Goal: Task Accomplishment & Management: Use online tool/utility

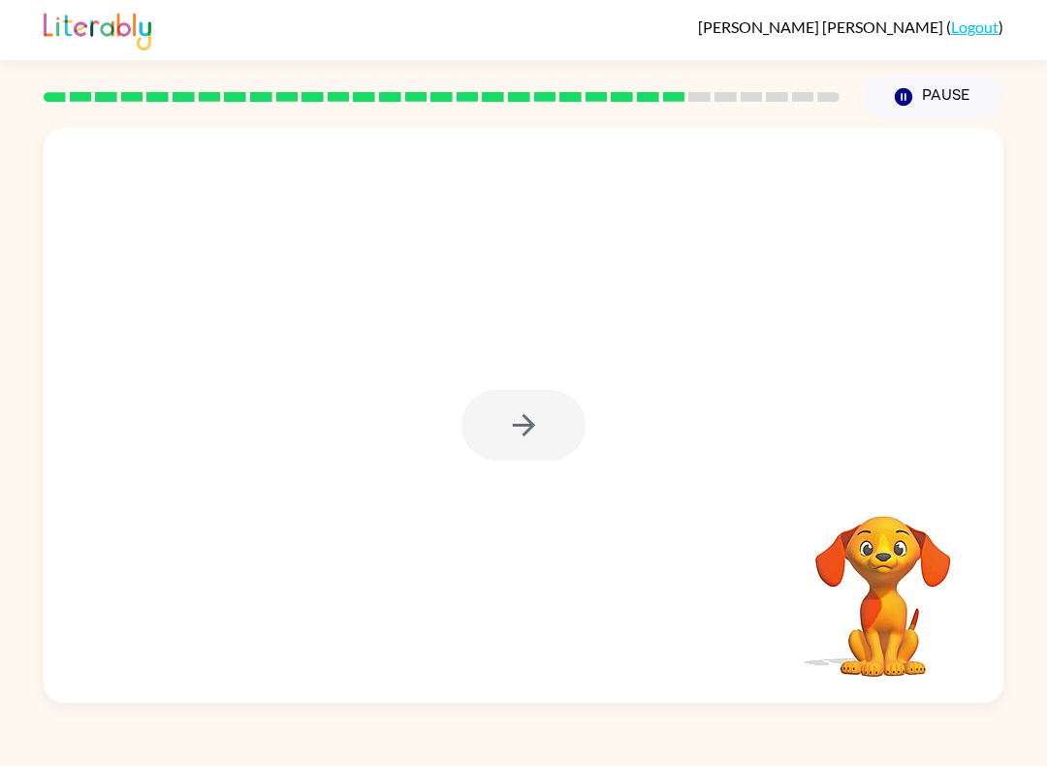
click at [895, 545] on video "Your browser must support playing .mp4 files to use Literably. Please try using…" at bounding box center [883, 583] width 194 height 194
click at [894, 544] on video "Your browser must support playing .mp4 files to use Literably. Please try using…" at bounding box center [883, 583] width 194 height 194
click at [464, 449] on div at bounding box center [523, 425] width 124 height 71
click at [464, 448] on div at bounding box center [523, 425] width 124 height 71
click at [529, 427] on icon "button" at bounding box center [523, 425] width 22 height 22
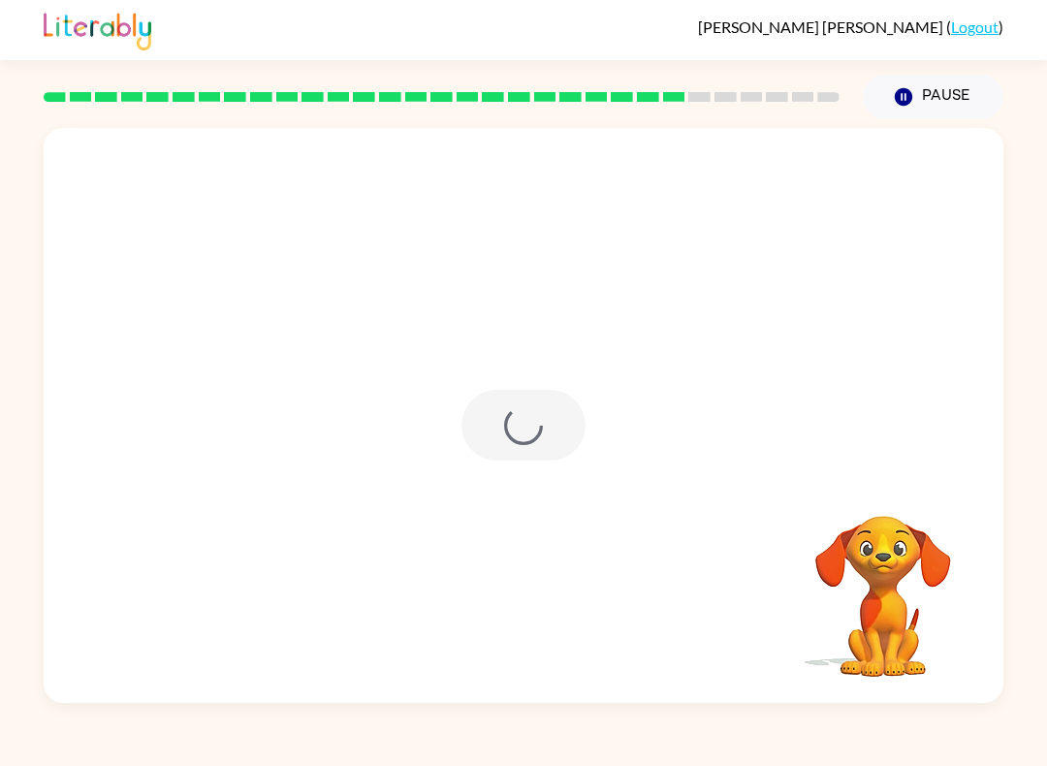
click at [528, 427] on div at bounding box center [523, 425] width 124 height 71
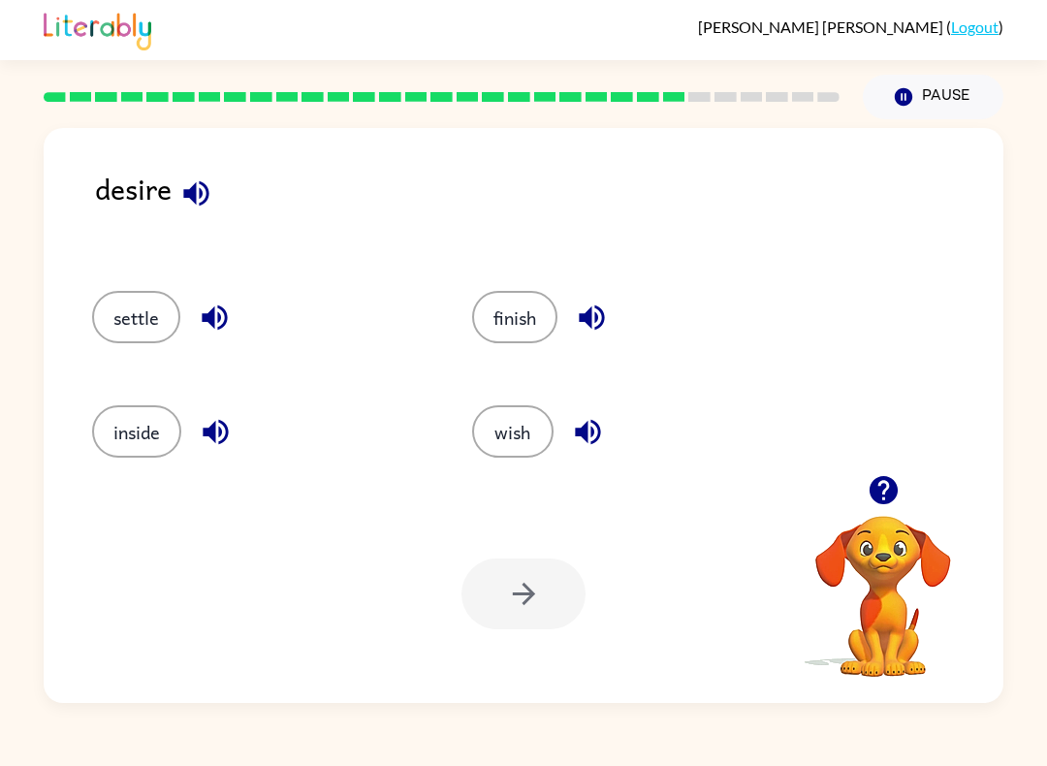
click at [106, 437] on button "inside" at bounding box center [136, 431] width 89 height 52
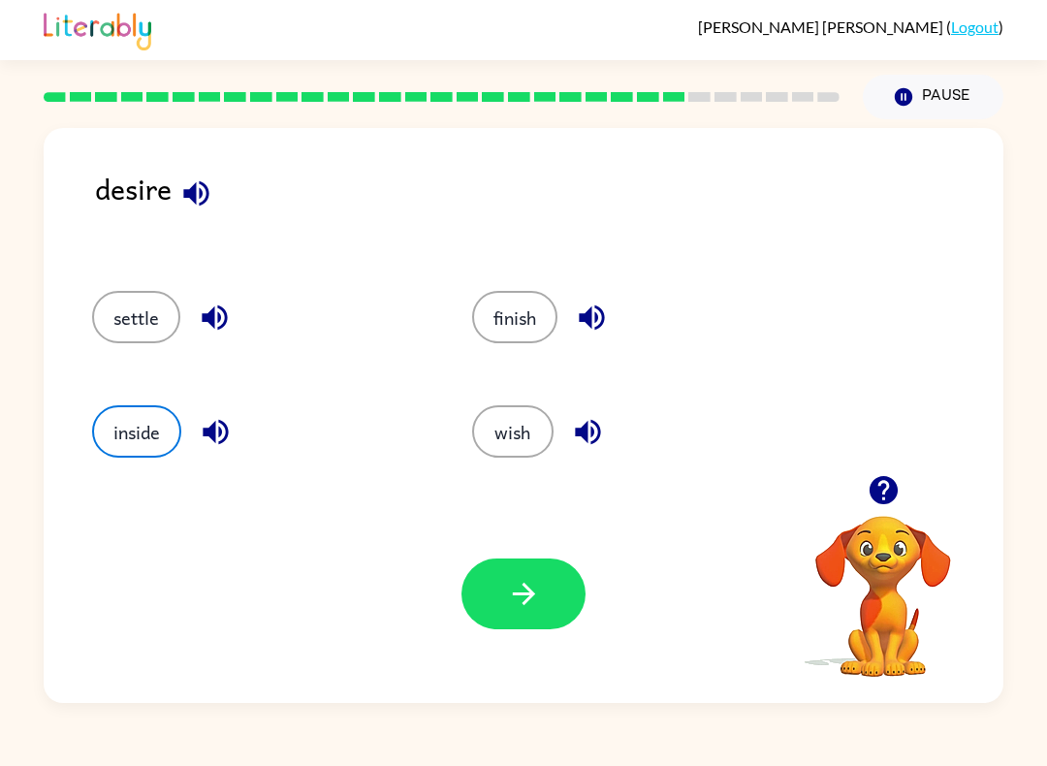
click at [216, 199] on button "button" at bounding box center [196, 193] width 49 height 49
click at [123, 445] on button "inside" at bounding box center [136, 431] width 89 height 52
click at [522, 429] on button "wish" at bounding box center [512, 431] width 81 height 52
click at [512, 332] on button "finish" at bounding box center [514, 317] width 85 height 52
click at [133, 318] on button "settle" at bounding box center [136, 317] width 88 height 52
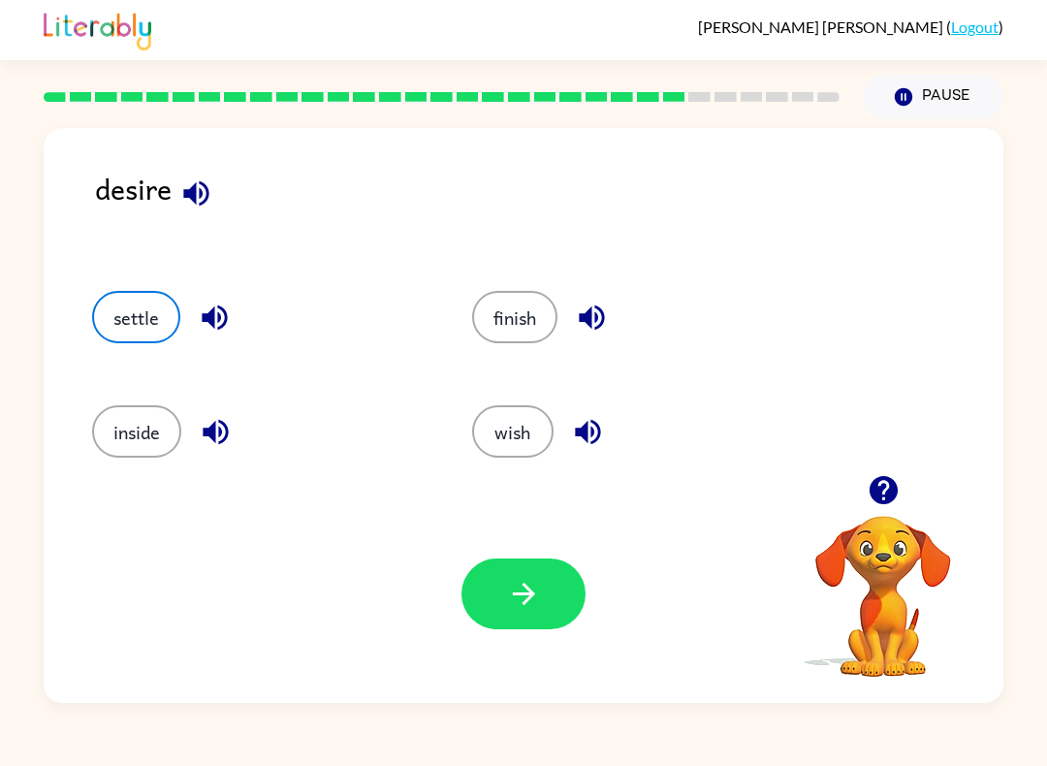
click at [514, 438] on button "wish" at bounding box center [512, 431] width 81 height 52
click at [133, 299] on button "settle" at bounding box center [136, 317] width 88 height 52
click at [465, 640] on div "Your browser must support playing .mp4 files to use Literably. Please try using…" at bounding box center [524, 594] width 960 height 218
click at [523, 644] on div "Your browser must support playing .mp4 files to use Literably. Please try using…" at bounding box center [524, 594] width 960 height 218
click at [523, 643] on div "Your browser must support playing .mp4 files to use Literably. Please try using…" at bounding box center [524, 594] width 960 height 218
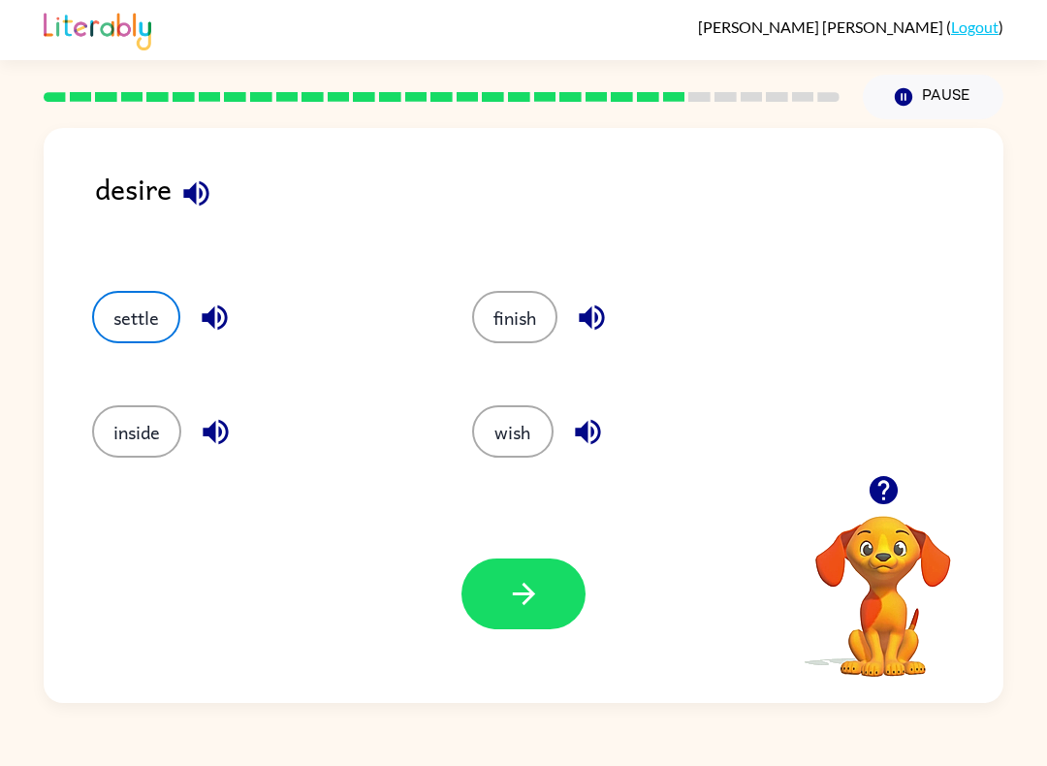
click at [474, 733] on div "[PERSON_NAME] ( Logout ) Pause Pause desire settle finish inside wish Your brow…" at bounding box center [523, 383] width 1047 height 766
click at [532, 620] on button "button" at bounding box center [523, 593] width 124 height 71
click at [531, 620] on div at bounding box center [523, 593] width 124 height 71
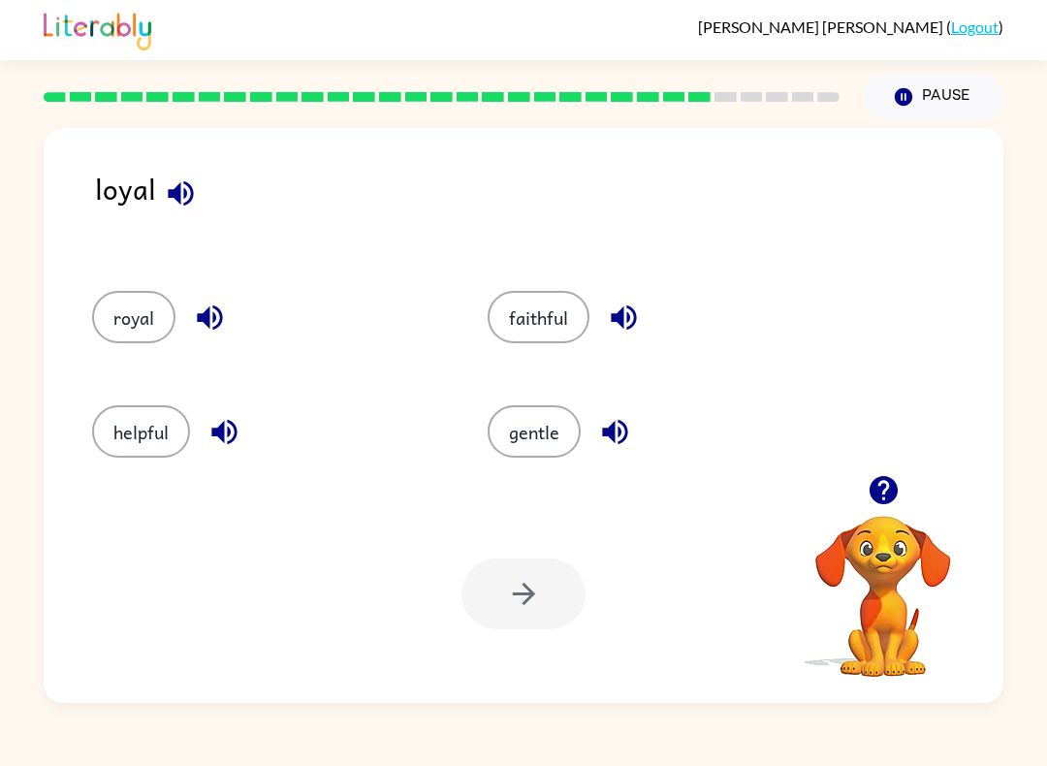
click at [128, 301] on button "royal" at bounding box center [133, 317] width 83 height 52
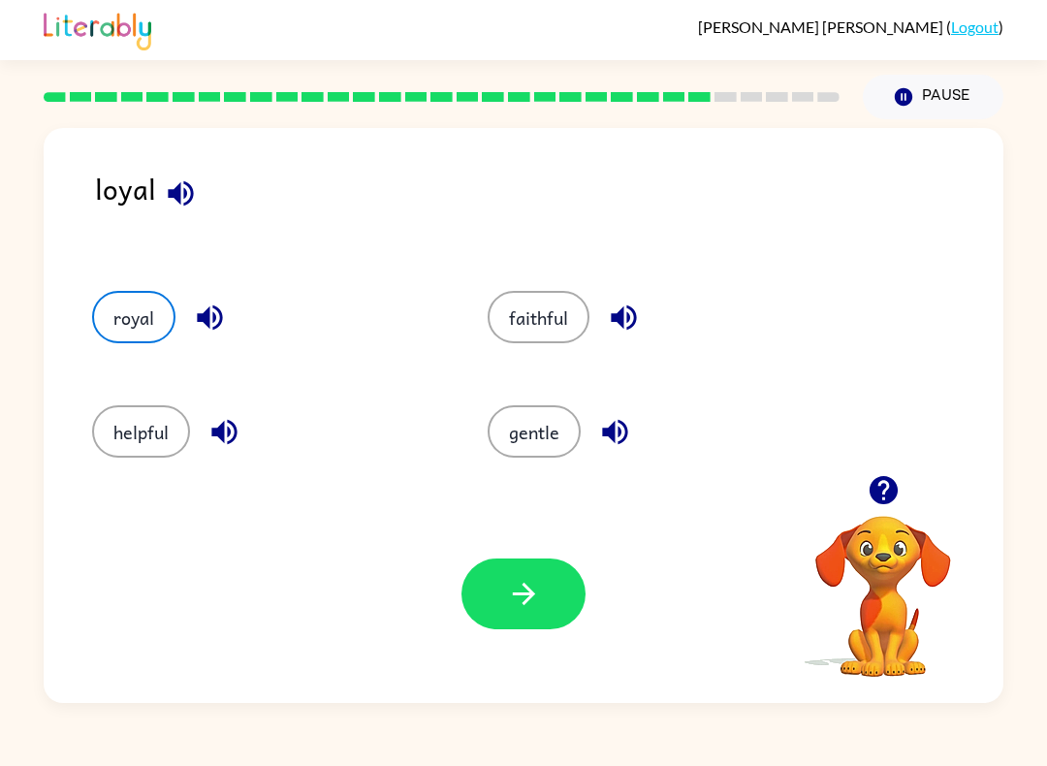
click at [530, 436] on button "gentle" at bounding box center [534, 431] width 93 height 52
click at [545, 622] on button "button" at bounding box center [523, 593] width 124 height 71
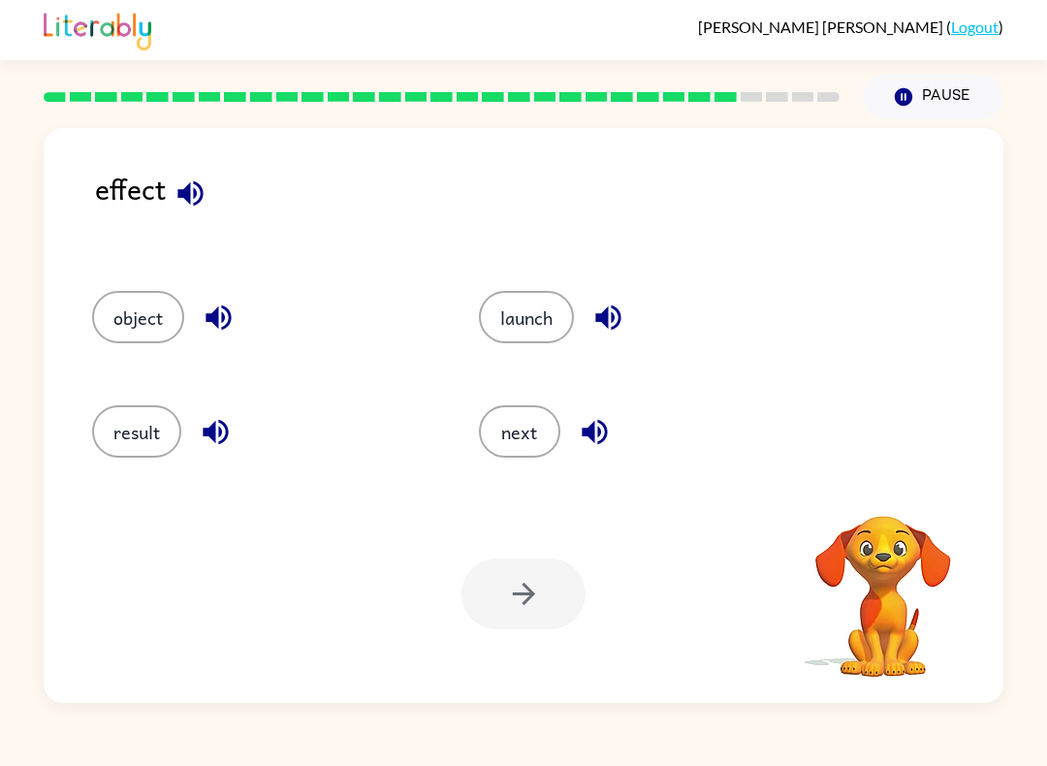
click at [110, 433] on button "result" at bounding box center [136, 431] width 89 height 52
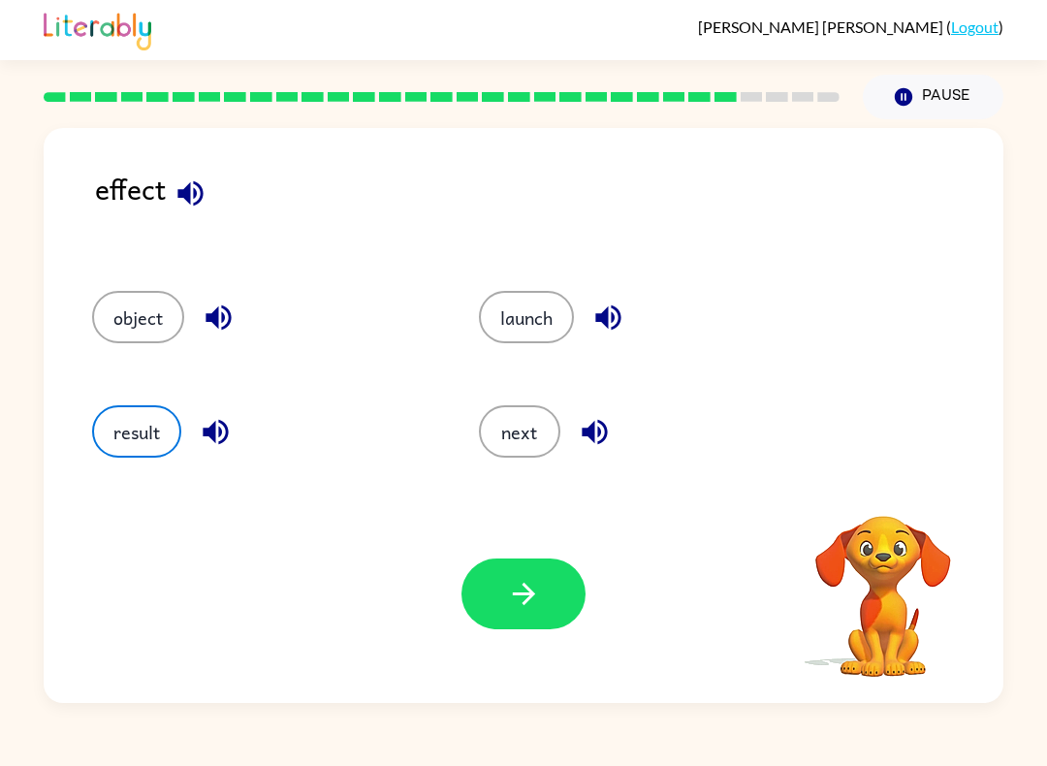
click at [505, 581] on button "button" at bounding box center [523, 593] width 124 height 71
click at [505, 581] on div at bounding box center [523, 593] width 124 height 71
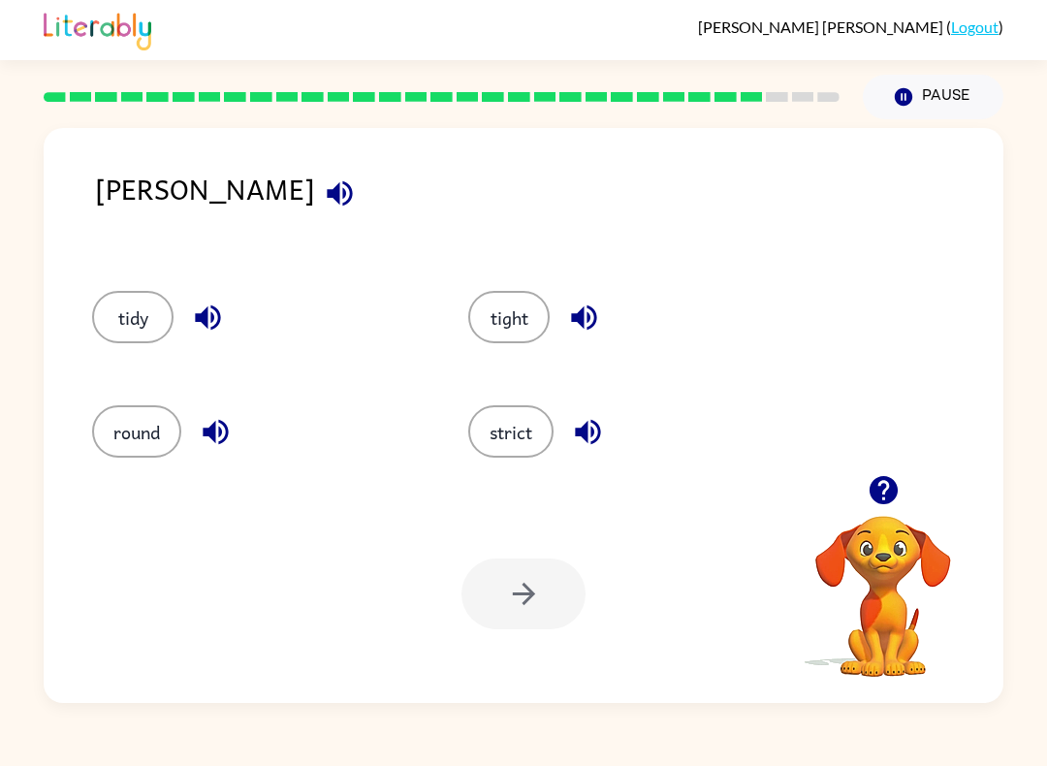
click at [112, 303] on button "tidy" at bounding box center [132, 317] width 81 height 52
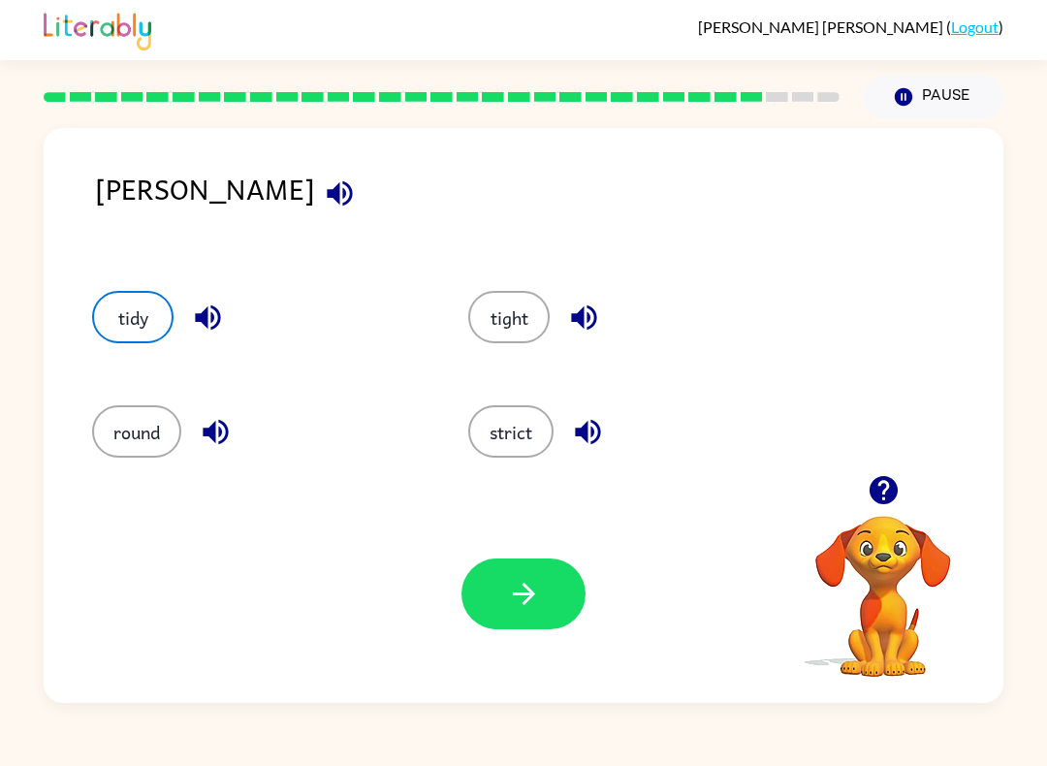
click at [530, 624] on button "button" at bounding box center [523, 593] width 124 height 71
click at [530, 624] on div at bounding box center [523, 593] width 124 height 71
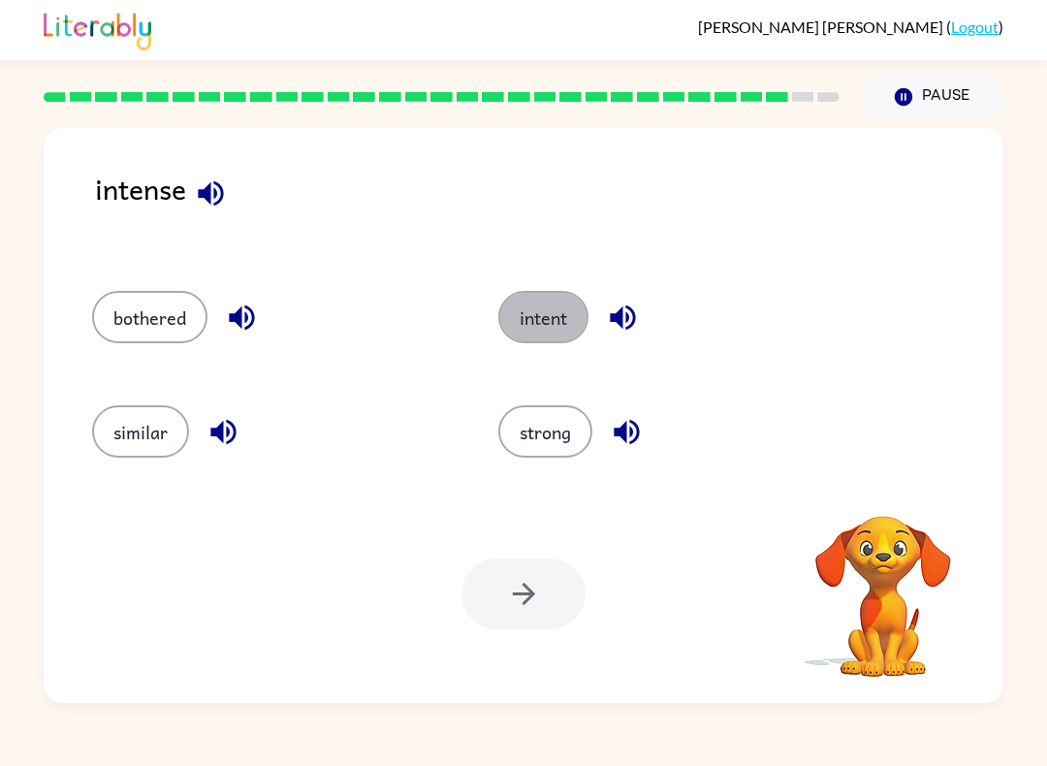
click at [561, 317] on button "intent" at bounding box center [543, 317] width 90 height 52
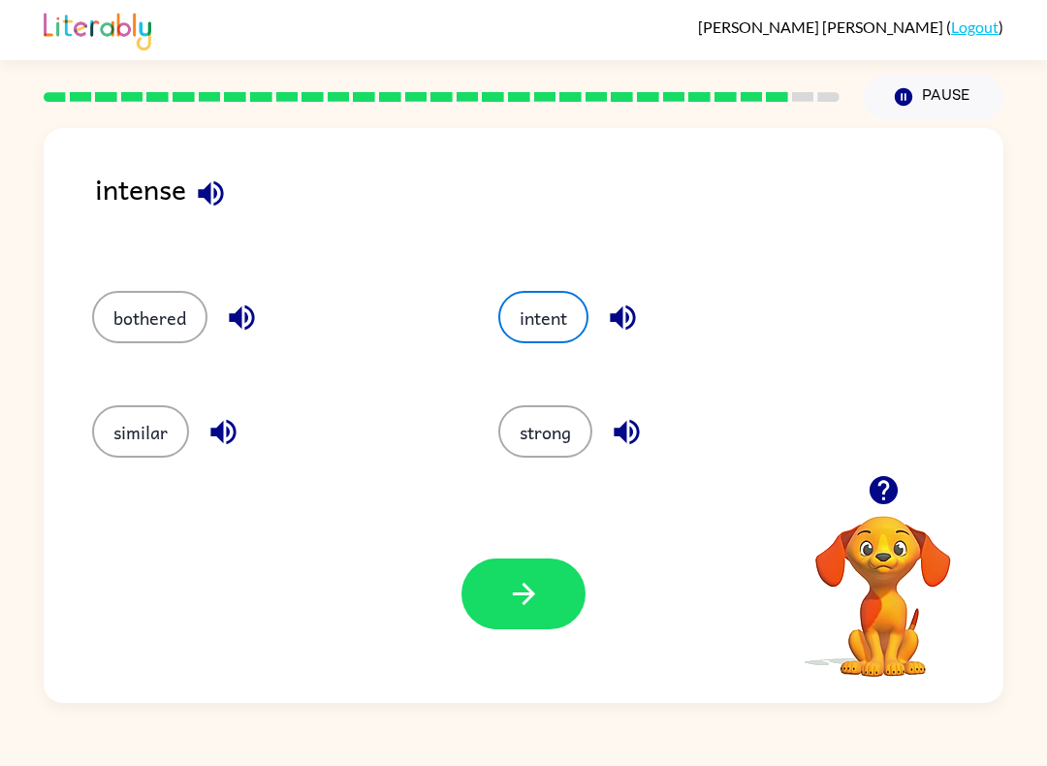
click at [535, 408] on button "strong" at bounding box center [545, 431] width 94 height 52
click at [165, 446] on button "similar" at bounding box center [140, 431] width 97 height 52
click at [164, 303] on button "bothered" at bounding box center [149, 317] width 115 height 52
click at [509, 575] on button "button" at bounding box center [523, 593] width 124 height 71
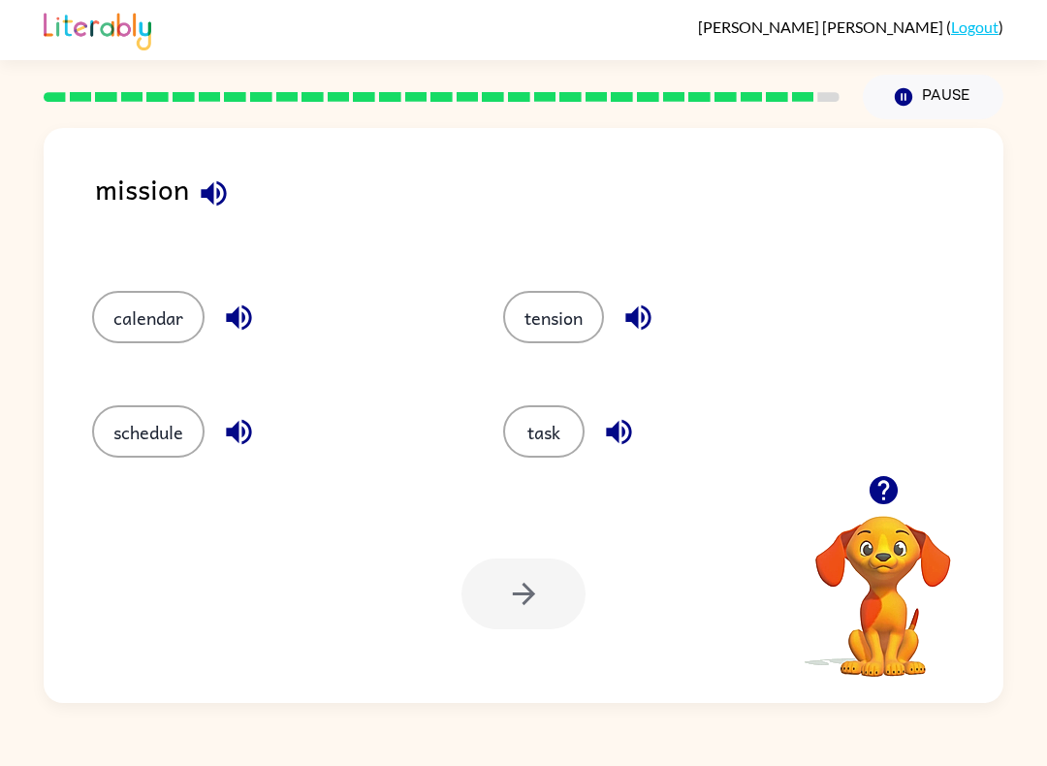
click at [577, 314] on button "tension" at bounding box center [553, 317] width 101 height 52
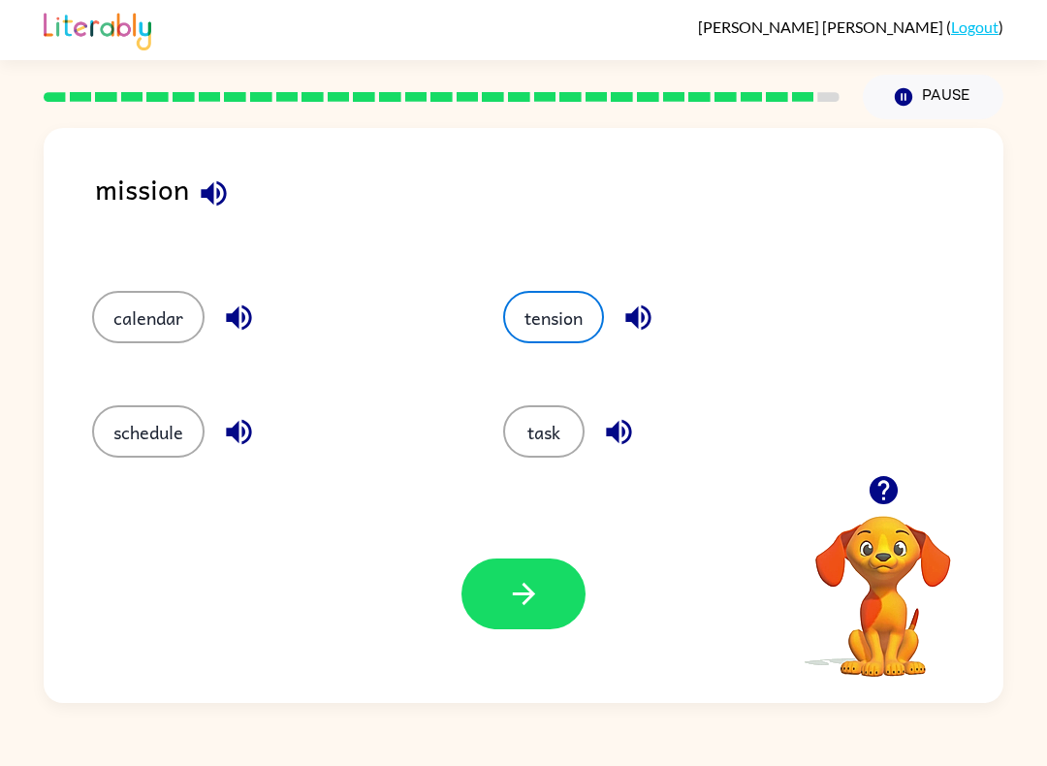
click at [130, 322] on button "calendar" at bounding box center [148, 317] width 112 height 52
click at [136, 416] on button "schedule" at bounding box center [148, 431] width 112 height 52
click at [503, 659] on div "Your browser must support playing .mp4 files to use Literably. Please try using…" at bounding box center [524, 594] width 960 height 218
click at [495, 614] on button "button" at bounding box center [523, 593] width 124 height 71
